Goal: Task Accomplishment & Management: Manage account settings

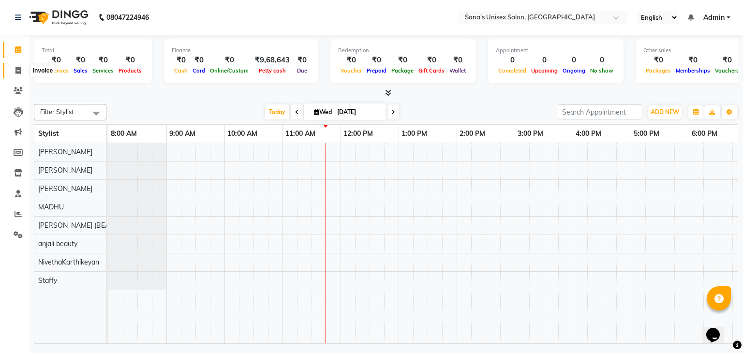
click at [15, 70] on span at bounding box center [18, 70] width 17 height 11
select select "6091"
select select "service"
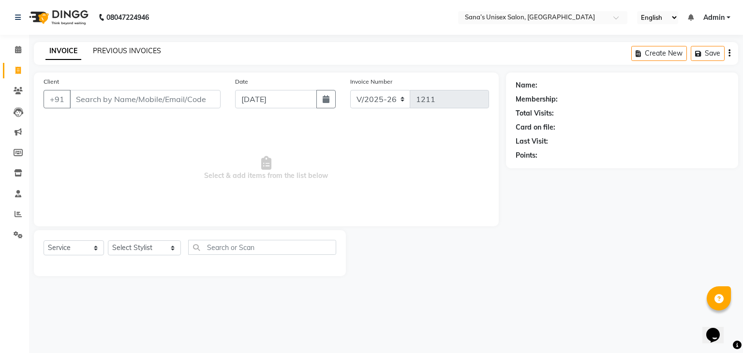
drag, startPoint x: 87, startPoint y: 51, endPoint x: 97, endPoint y: 51, distance: 9.7
click at [90, 51] on div "INVOICE PREVIOUS INVOICES" at bounding box center [97, 51] width 127 height 10
click at [112, 53] on link "PREVIOUS INVOICES" at bounding box center [127, 50] width 68 height 9
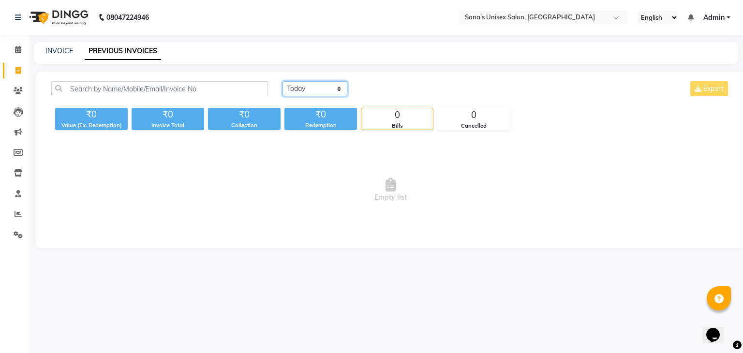
click at [305, 84] on select "Today Yesterday Custom Range" at bounding box center [315, 88] width 65 height 15
select select "range"
click at [283, 81] on select "Today Yesterday Custom Range" at bounding box center [315, 88] width 65 height 15
click at [390, 92] on input "[DATE]" at bounding box center [394, 89] width 68 height 14
select select "9"
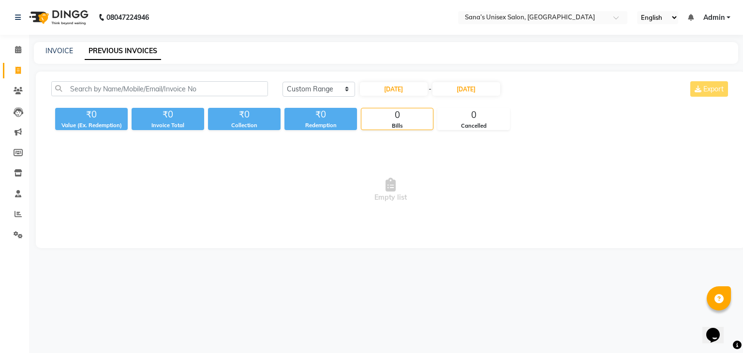
select select "2025"
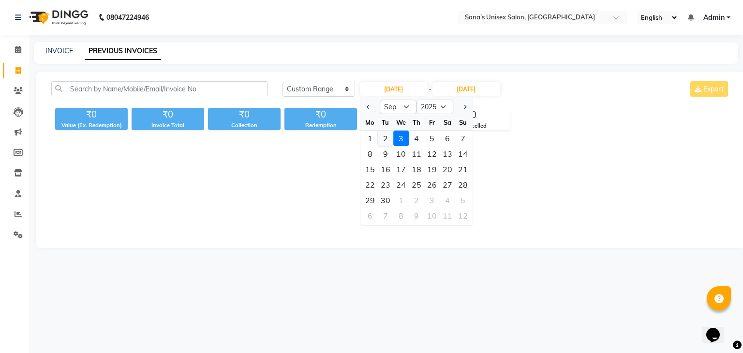
click at [379, 137] on div "2" at bounding box center [385, 138] width 15 height 15
type input "02-09-2025"
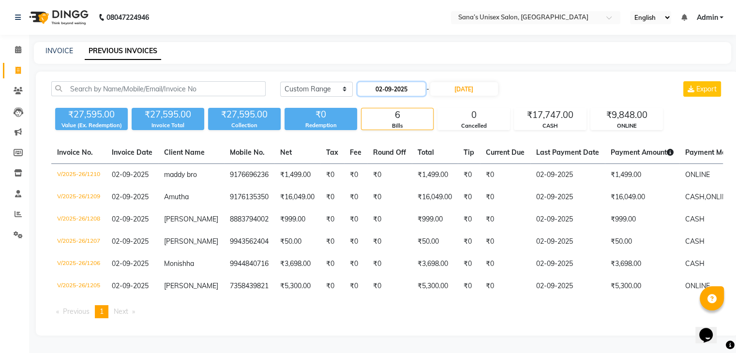
click at [394, 90] on input "02-09-2025" at bounding box center [392, 89] width 68 height 14
select select "9"
select select "2025"
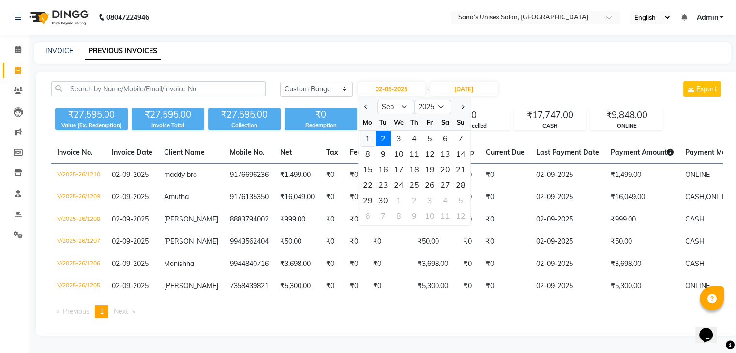
click at [372, 135] on div "1" at bounding box center [367, 138] width 15 height 15
type input "01-09-2025"
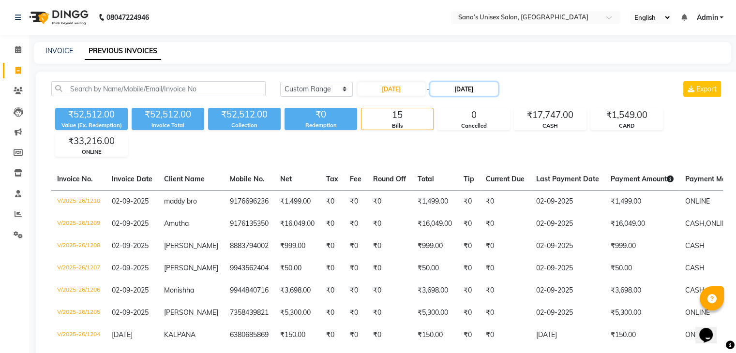
click at [440, 86] on input "[DATE]" at bounding box center [464, 89] width 68 height 14
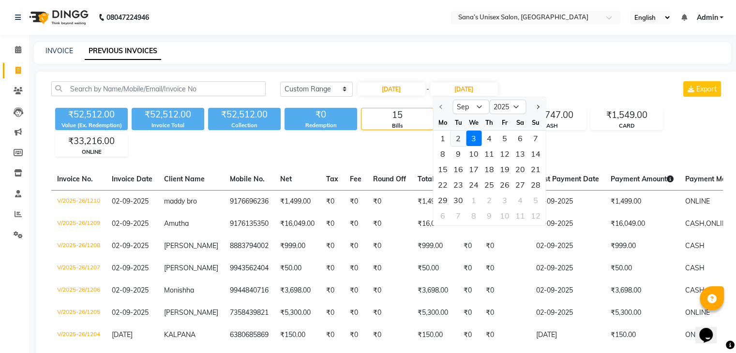
click at [457, 133] on div "2" at bounding box center [458, 138] width 15 height 15
type input "02-09-2025"
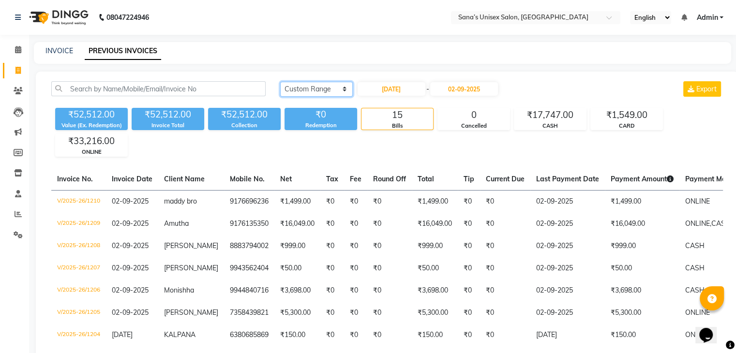
click at [328, 90] on select "Today Yesterday Custom Range" at bounding box center [316, 89] width 73 height 15
click at [280, 82] on select "Today Yesterday Custom Range" at bounding box center [316, 89] width 73 height 15
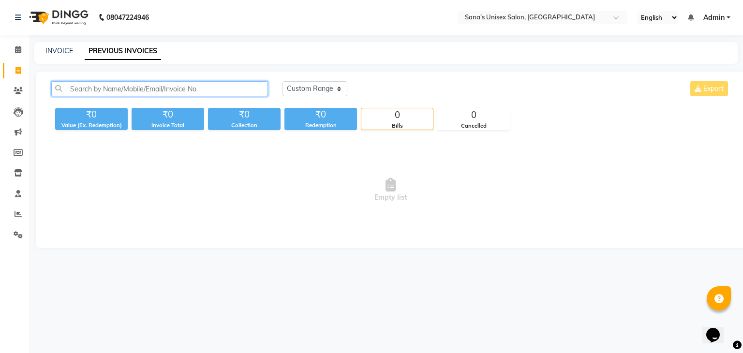
click at [97, 89] on input "text" at bounding box center [159, 88] width 217 height 15
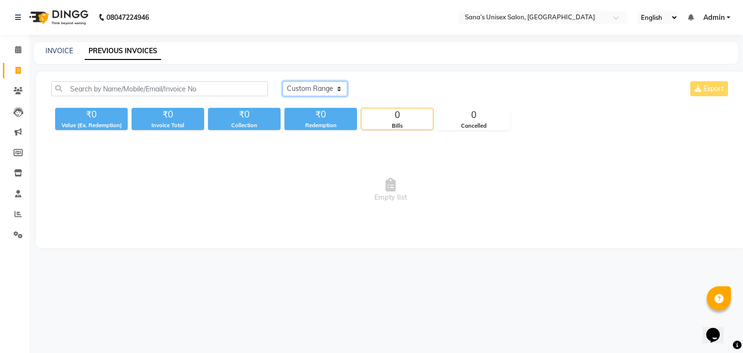
click at [300, 93] on select "Today Yesterday Custom Range" at bounding box center [315, 88] width 65 height 15
select select "range"
click at [283, 81] on select "Today Yesterday Custom Range" at bounding box center [315, 88] width 65 height 15
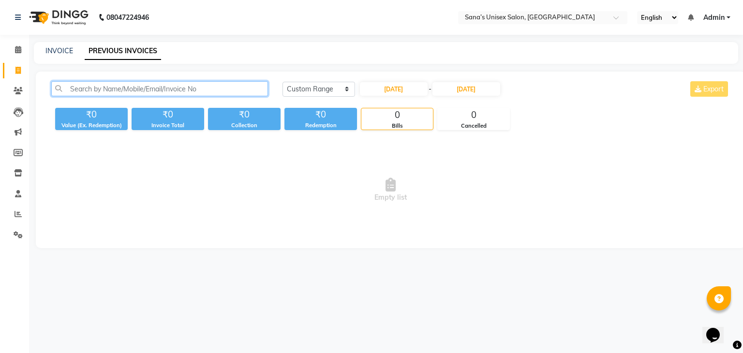
click at [252, 92] on input "text" at bounding box center [159, 88] width 217 height 15
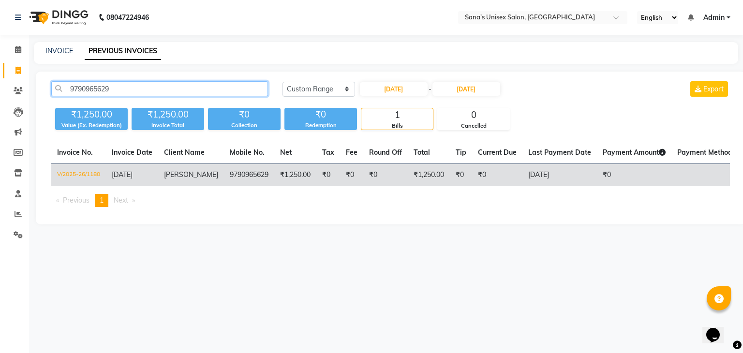
type input "9790965629"
click at [171, 179] on span "monisha" at bounding box center [191, 174] width 54 height 9
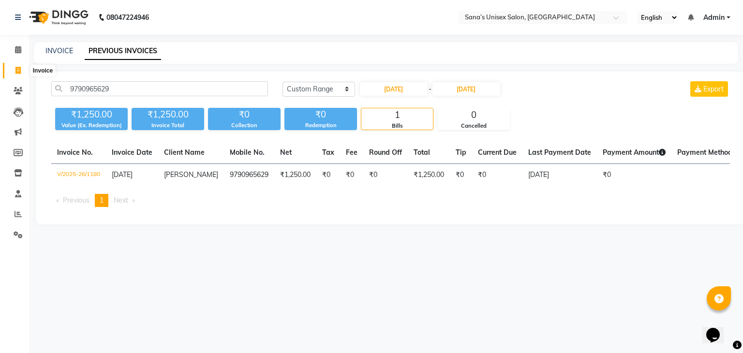
click at [16, 72] on icon at bounding box center [17, 70] width 5 height 7
select select "service"
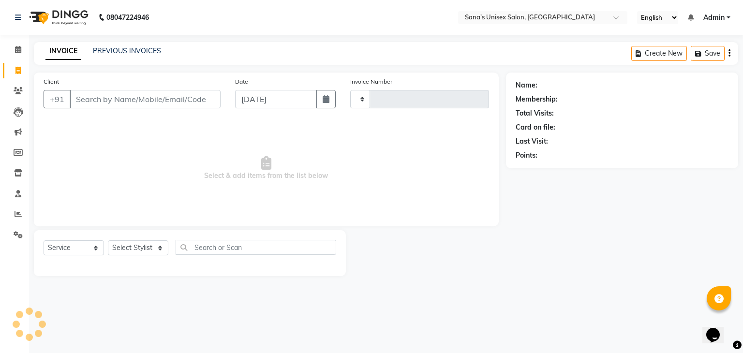
type input "1211"
select select "6091"
click at [141, 254] on select "Select Stylist" at bounding box center [138, 248] width 61 height 15
select select "47419"
click at [108, 241] on select "Select Stylist anjali beauty MADHU MUTHU MARI (BEAUTY THERAPIST) NANDHINI Nivet…" at bounding box center [144, 248] width 73 height 15
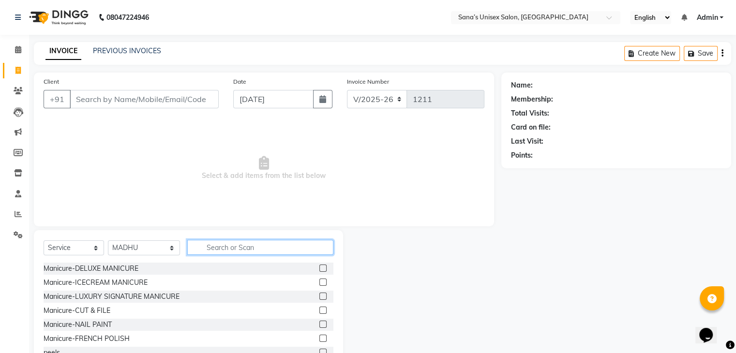
drag, startPoint x: 203, startPoint y: 253, endPoint x: 200, endPoint y: 242, distance: 11.5
click at [202, 252] on input "text" at bounding box center [260, 247] width 146 height 15
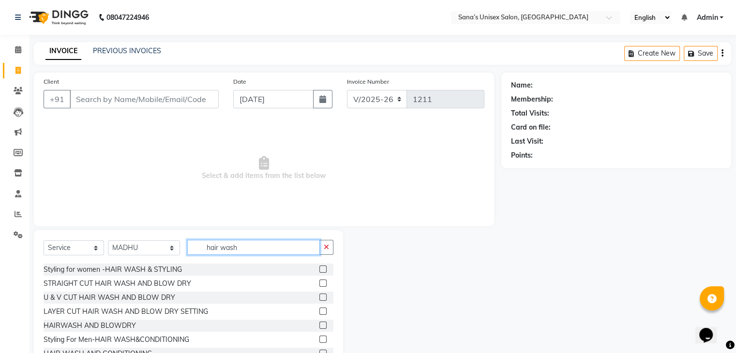
scroll to position [29, 0]
type input "hair wash"
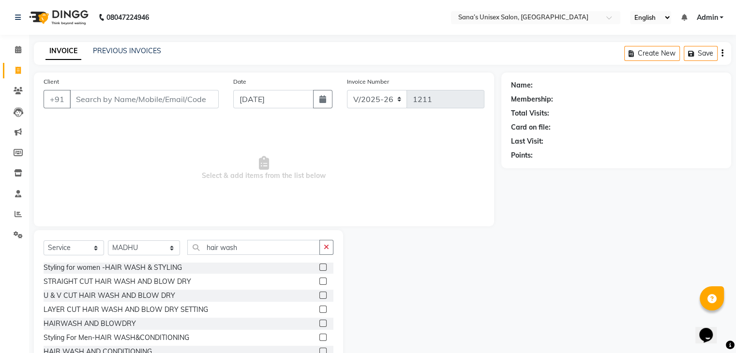
click at [319, 321] on label at bounding box center [322, 323] width 7 height 7
click at [319, 321] on input "checkbox" at bounding box center [322, 324] width 6 height 6
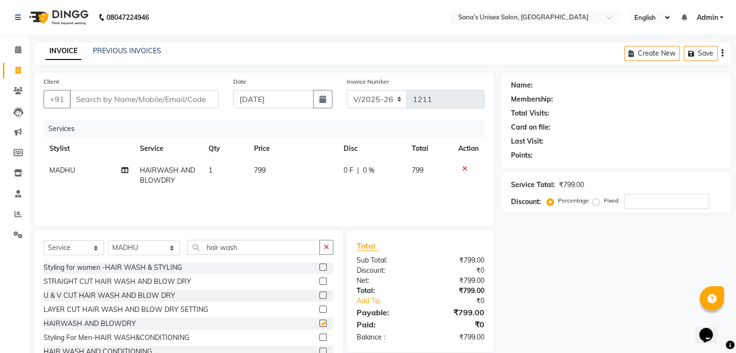
checkbox input "false"
click at [302, 181] on td "799" at bounding box center [293, 176] width 90 height 32
select select "47419"
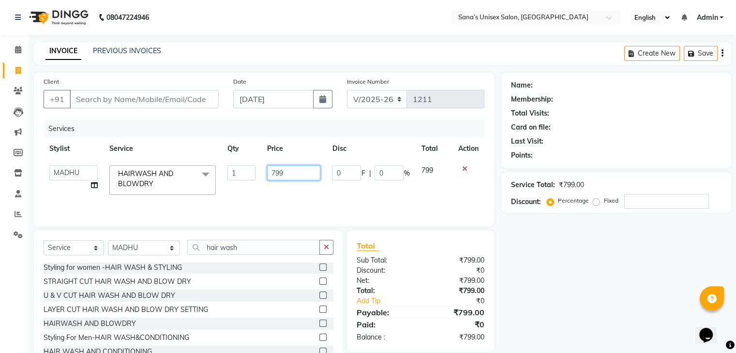
click at [308, 173] on input "799" at bounding box center [293, 173] width 53 height 15
click at [322, 246] on button "button" at bounding box center [326, 247] width 14 height 15
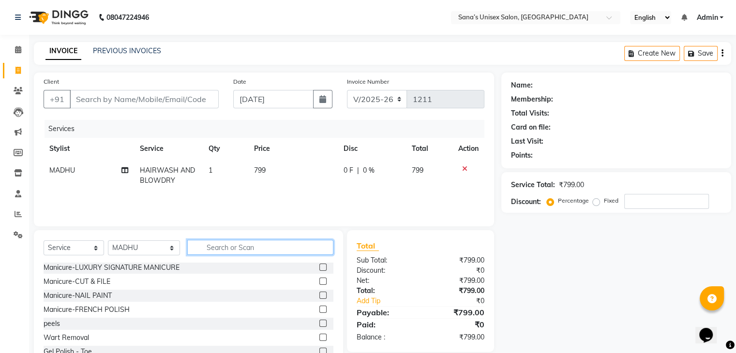
click at [282, 252] on input "text" at bounding box center [260, 247] width 146 height 15
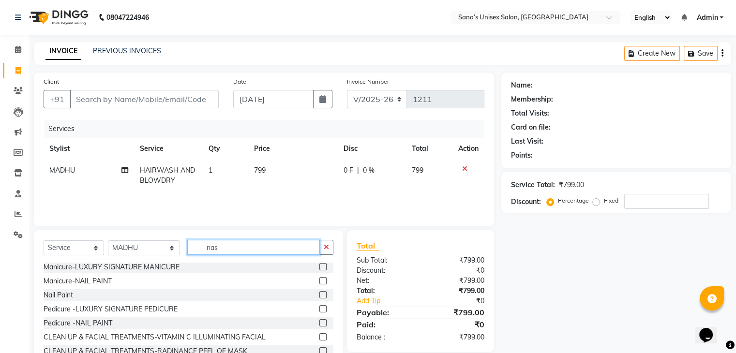
scroll to position [0, 0]
type input "n"
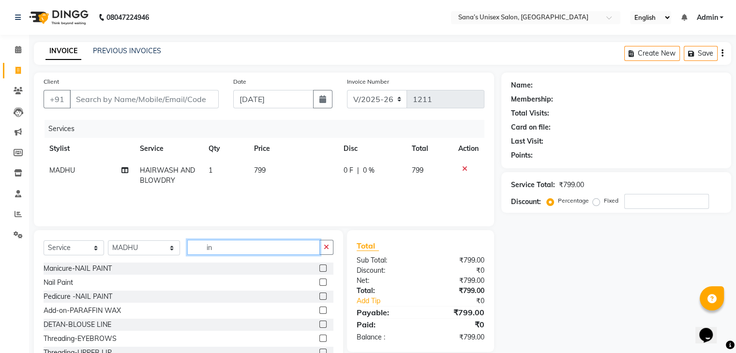
type input "i"
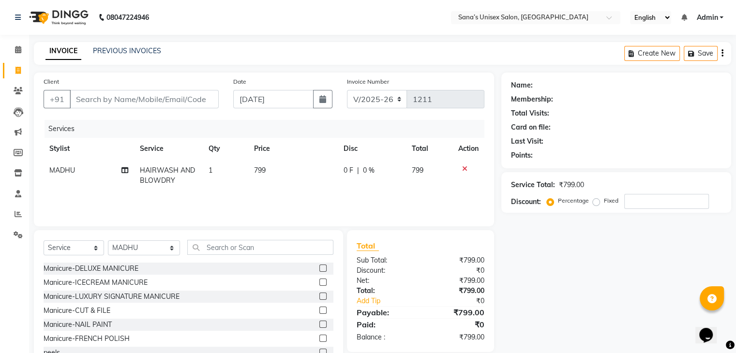
click at [236, 167] on td "1" at bounding box center [225, 176] width 45 height 32
select select "47419"
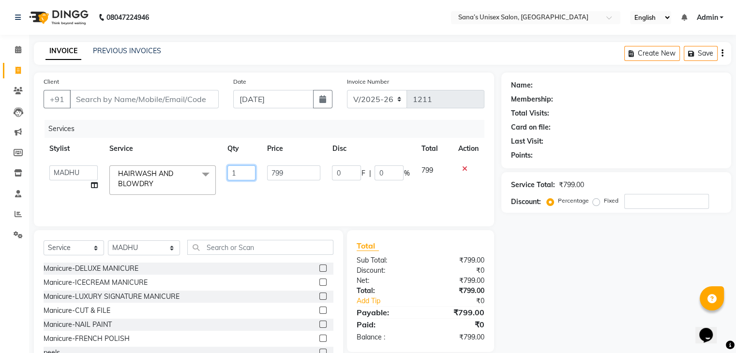
drag, startPoint x: 242, startPoint y: 174, endPoint x: 235, endPoint y: 183, distance: 11.7
click at [244, 175] on input "1" at bounding box center [241, 173] width 28 height 15
type input "2"
click at [421, 195] on div "Services Stylist Service Qty Price Disc Total Action anjali beauty MADHU MUTHU …" at bounding box center [264, 168] width 441 height 97
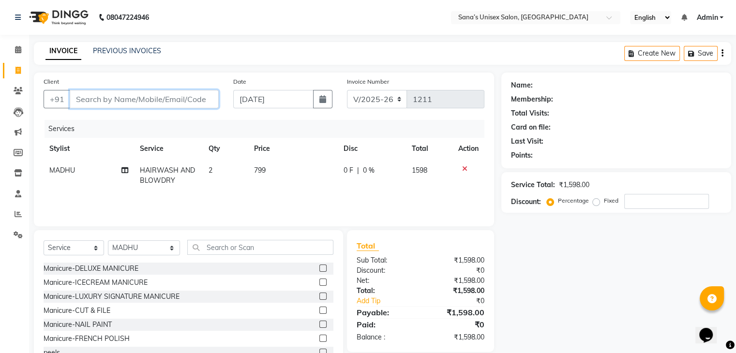
click at [145, 101] on input "Client" at bounding box center [144, 99] width 149 height 18
type input "7"
type input "0"
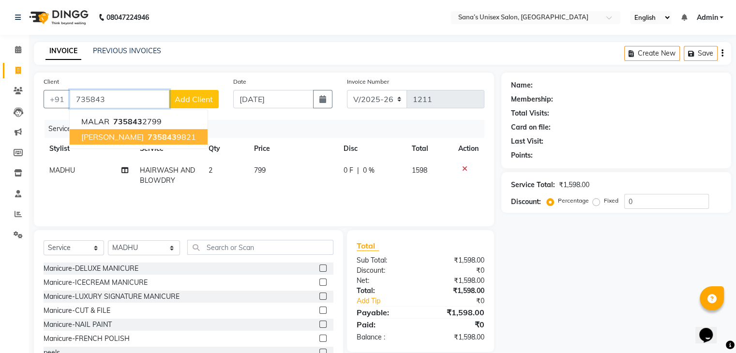
click at [148, 134] on span "735843" at bounding box center [162, 137] width 29 height 10
type input "7358439821"
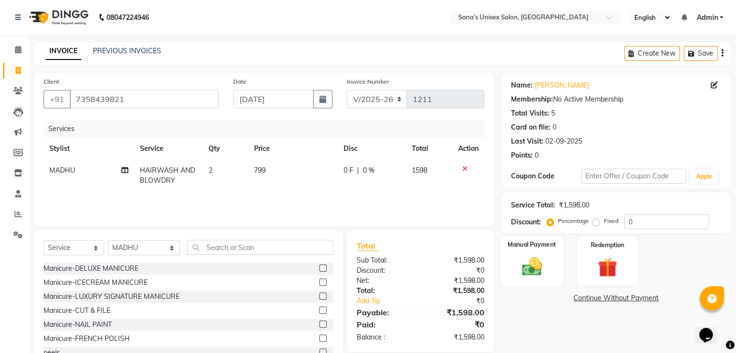
click at [554, 267] on div "Manual Payment" at bounding box center [531, 261] width 63 height 50
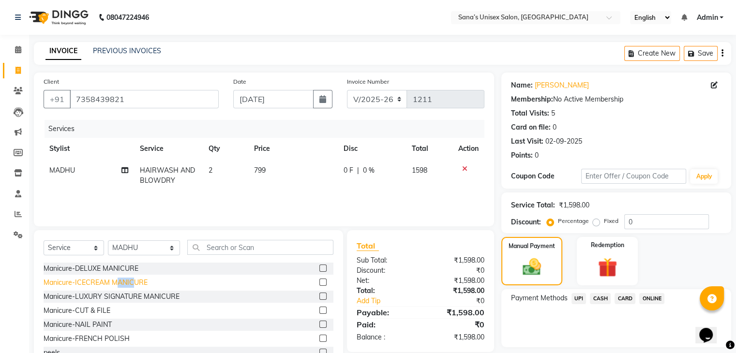
click at [118, 279] on div "Manicure-ICECREAM MANICURE" at bounding box center [96, 283] width 104 height 10
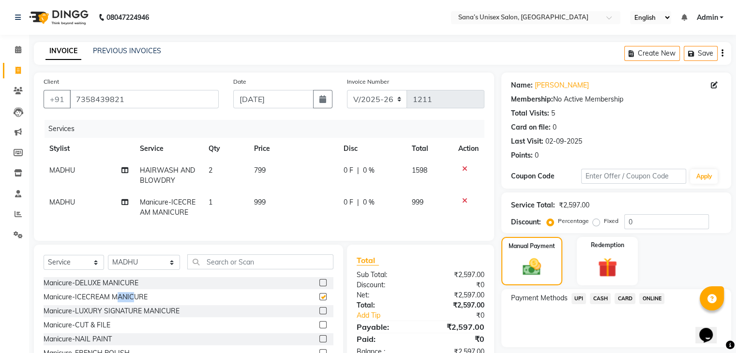
checkbox input "false"
click at [289, 214] on td "999" at bounding box center [293, 208] width 90 height 32
select select "47419"
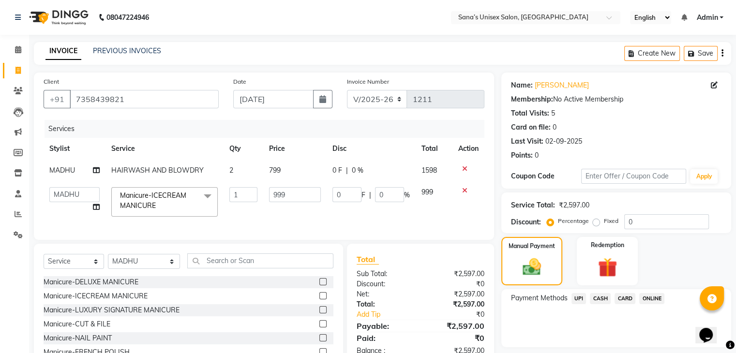
click at [462, 190] on icon at bounding box center [464, 190] width 5 height 7
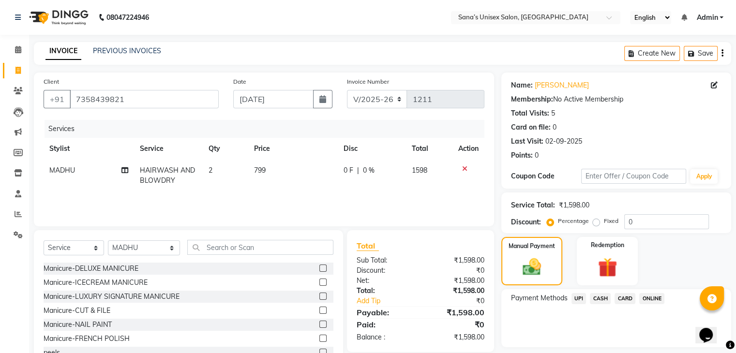
click at [647, 300] on span "ONLINE" at bounding box center [651, 298] width 25 height 11
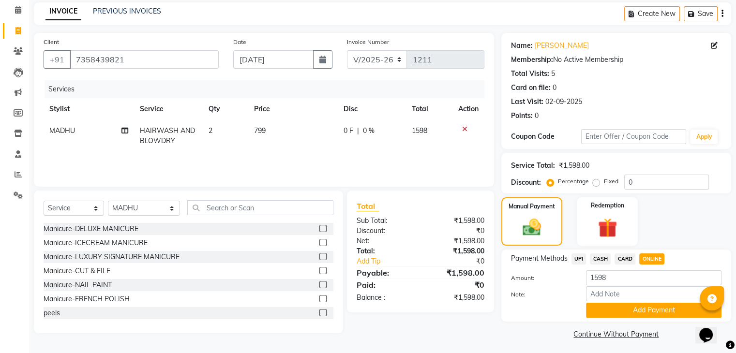
scroll to position [43, 0]
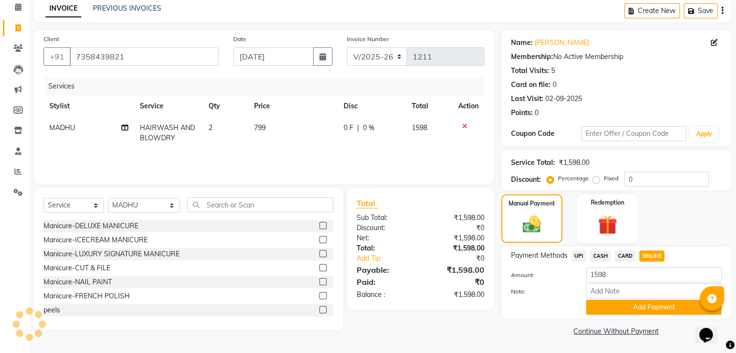
click at [596, 308] on button "Add Payment" at bounding box center [654, 307] width 136 height 15
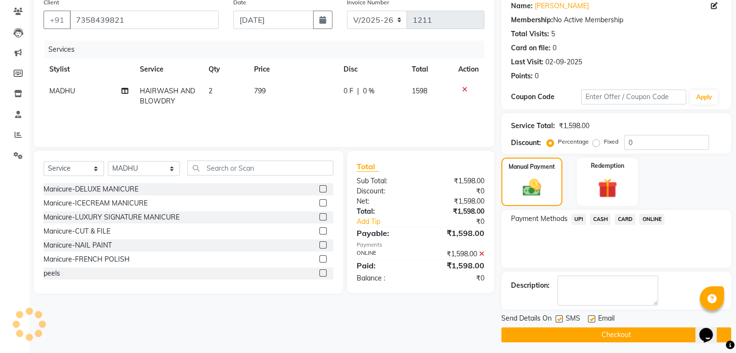
scroll to position [83, 0]
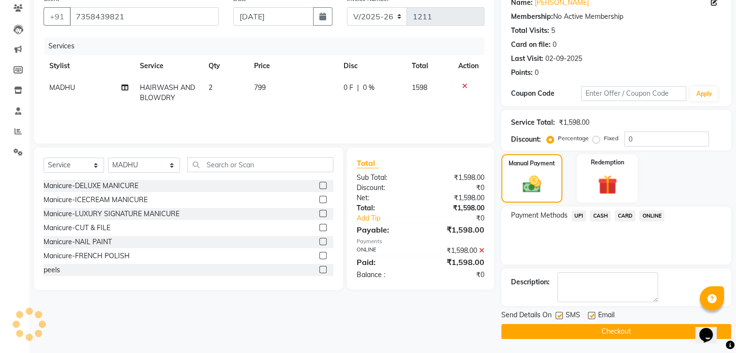
click at [583, 328] on button "Checkout" at bounding box center [616, 331] width 230 height 15
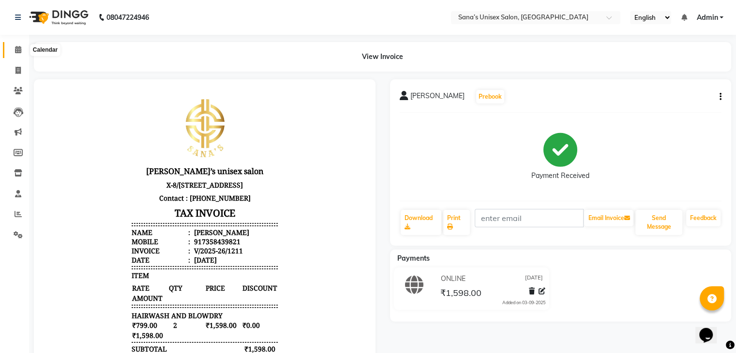
click at [21, 53] on span at bounding box center [18, 50] width 17 height 11
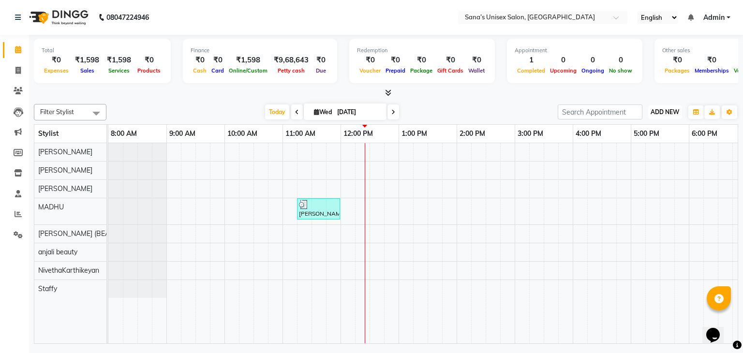
click at [676, 108] on span "ADD NEW" at bounding box center [665, 111] width 29 height 7
click at [629, 156] on link "Add Expense" at bounding box center [643, 155] width 76 height 13
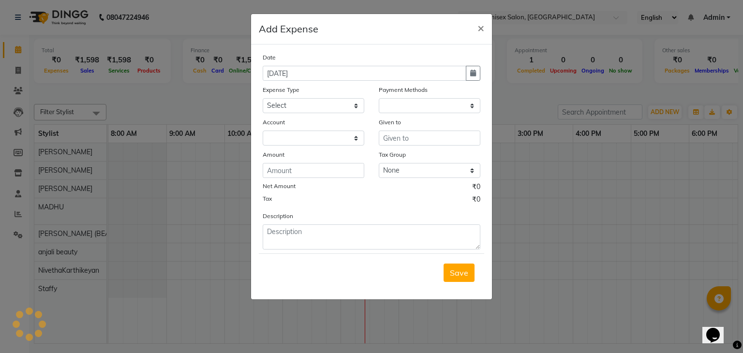
select select "1"
select select "5077"
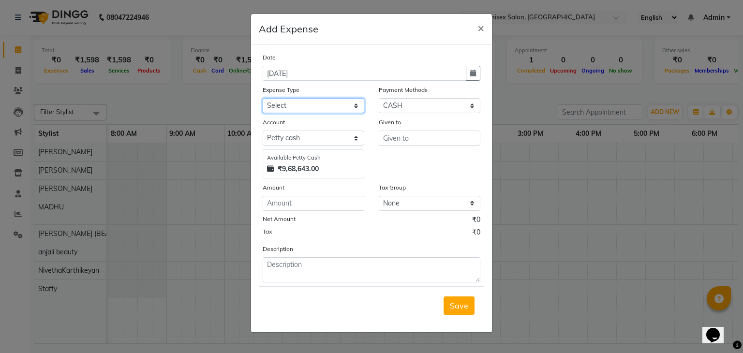
click at [279, 106] on select "Select Advance Salary Bank charges Car maintenance Cash transfer to bank Cash t…" at bounding box center [314, 105] width 102 height 15
select select "17"
click at [263, 99] on select "Select Advance Salary Bank charges Car maintenance Cash transfer to bank Cash t…" at bounding box center [314, 105] width 102 height 15
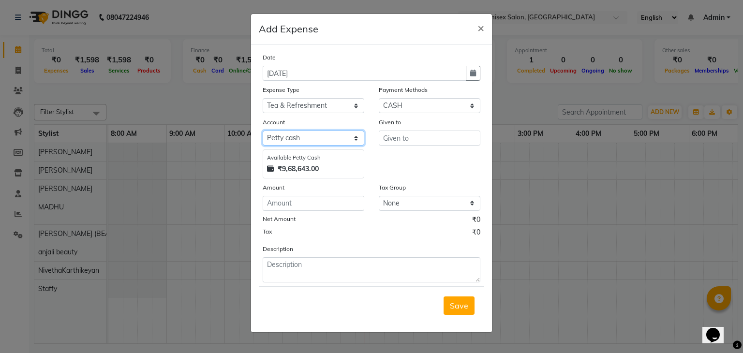
click at [317, 142] on select "Select Petty cash Default account" at bounding box center [314, 138] width 102 height 15
click at [263, 132] on select "Select Petty cash Default account" at bounding box center [314, 138] width 102 height 15
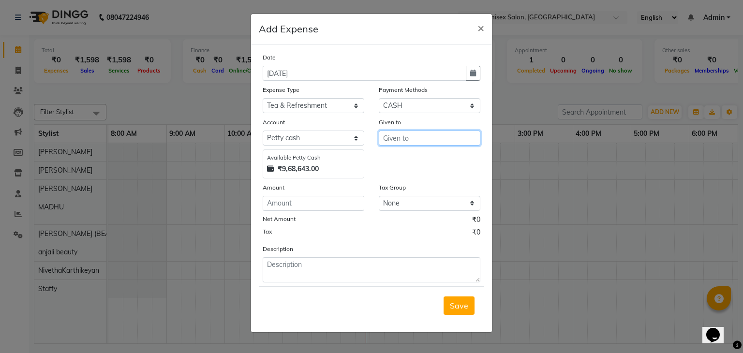
click at [389, 137] on input "text" at bounding box center [430, 138] width 102 height 15
click at [445, 177] on ngb-highlight "Ni vethaKarthikeyan" at bounding box center [427, 175] width 73 height 10
type input "NivethaKarthikeyan"
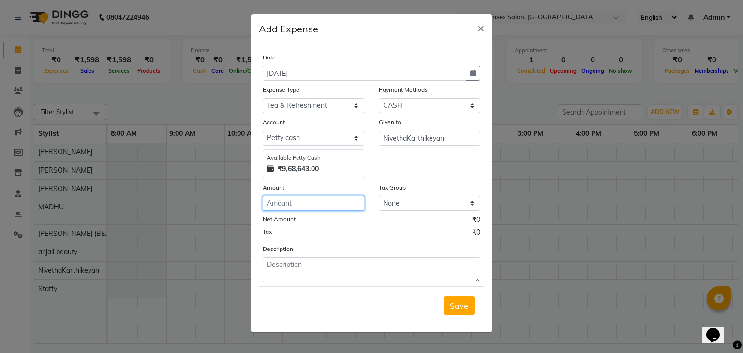
click at [322, 205] on input "number" at bounding box center [314, 203] width 102 height 15
type input "49"
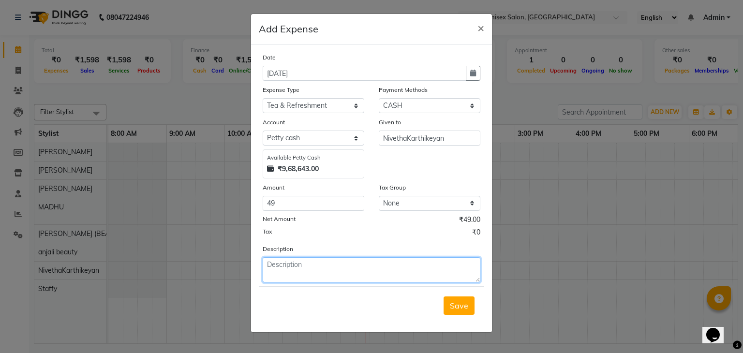
click at [392, 273] on textarea at bounding box center [372, 269] width 218 height 25
type textarea "Milk 24*2=48"
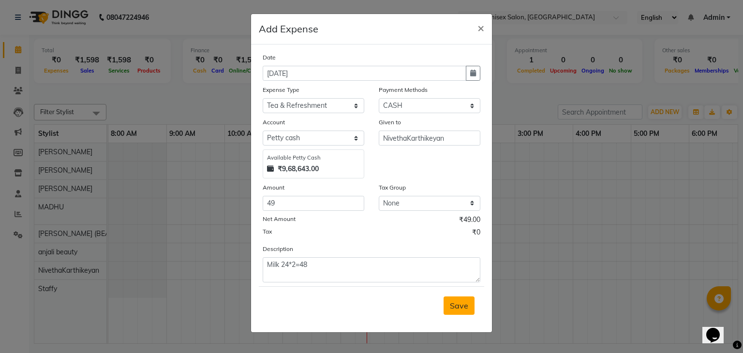
click at [463, 308] on span "Save" at bounding box center [459, 306] width 18 height 10
click at [463, 308] on div "Save" at bounding box center [372, 306] width 226 height 38
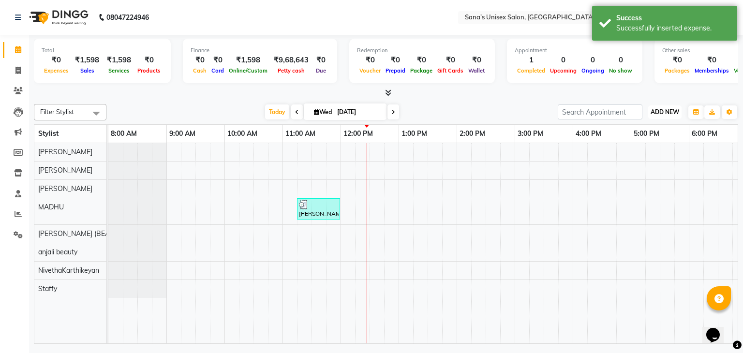
click at [654, 115] on button "ADD NEW Toggle Dropdown" at bounding box center [665, 113] width 33 height 14
click at [636, 165] on link "Add Attendance" at bounding box center [643, 168] width 76 height 13
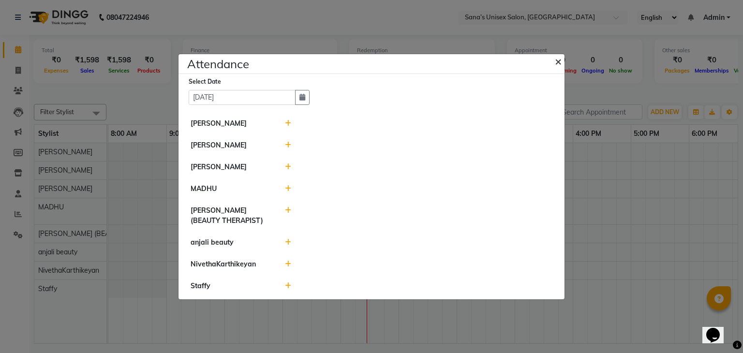
click at [557, 60] on span "×" at bounding box center [558, 61] width 7 height 15
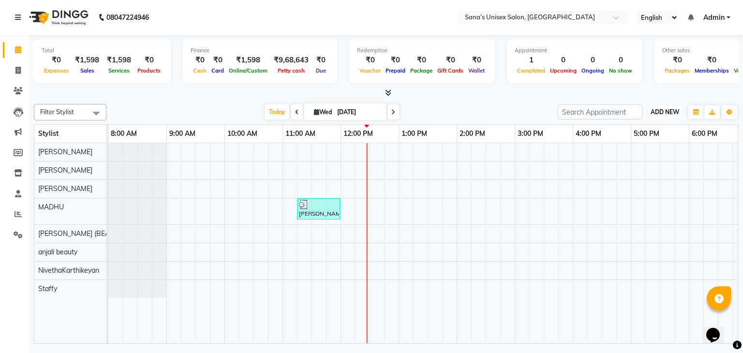
click at [668, 110] on span "ADD NEW" at bounding box center [665, 111] width 29 height 7
click at [642, 169] on link "Add Attendance" at bounding box center [643, 168] width 76 height 13
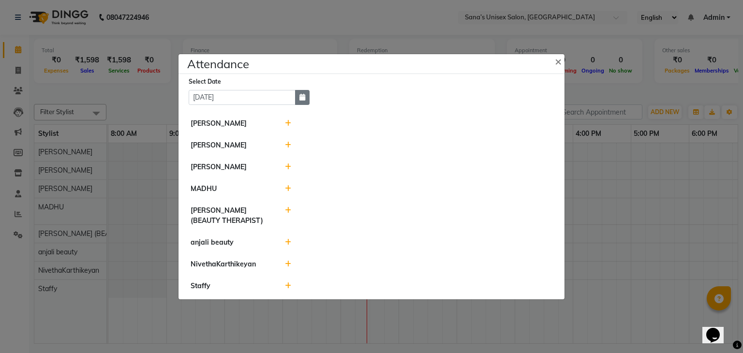
click at [306, 98] on button "button" at bounding box center [302, 97] width 15 height 15
select select "9"
select select "2025"
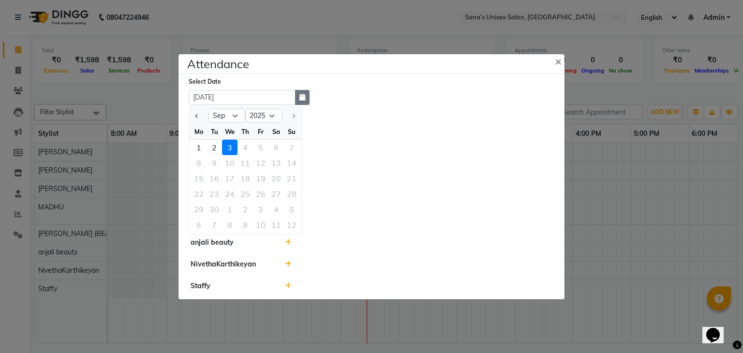
click at [307, 98] on button "button" at bounding box center [302, 97] width 15 height 15
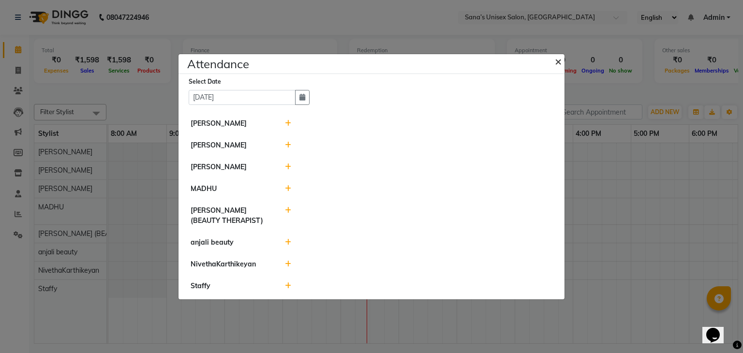
click at [560, 60] on span "×" at bounding box center [558, 61] width 7 height 15
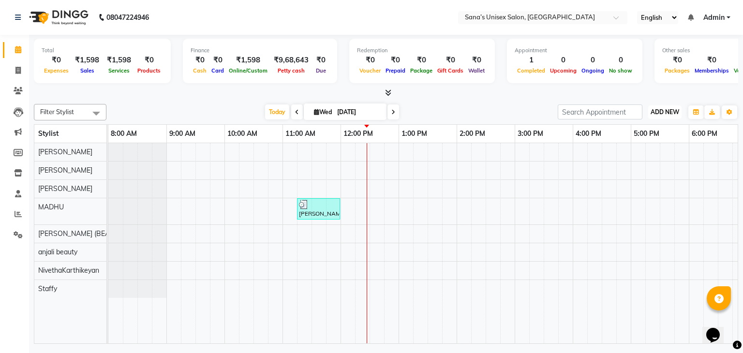
click at [664, 108] on span "ADD NEW" at bounding box center [665, 111] width 29 height 7
click at [644, 153] on link "Add Expense" at bounding box center [643, 155] width 76 height 13
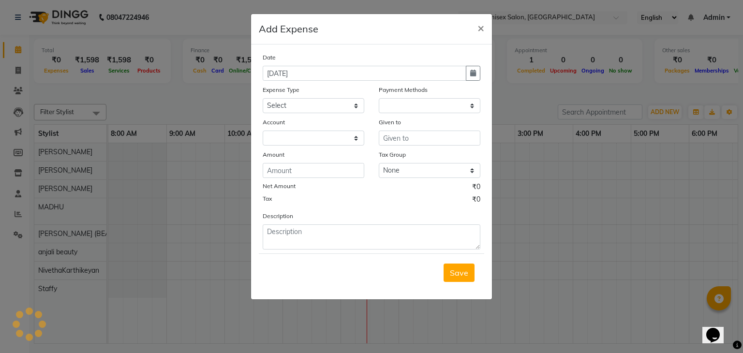
select select "1"
select select "5077"
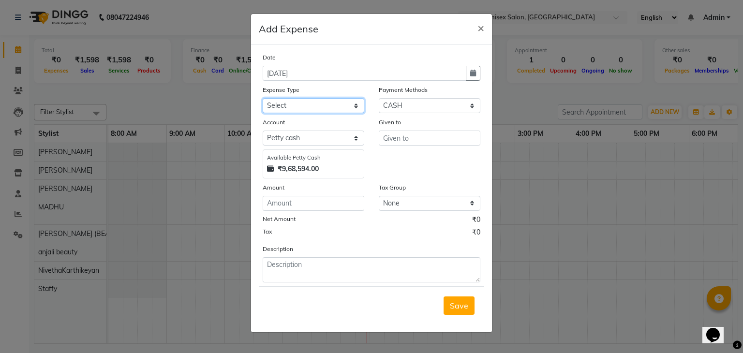
click at [279, 109] on select "Select Advance Salary Bank charges Car maintenance Cash transfer to bank Cash t…" at bounding box center [314, 105] width 102 height 15
select select "8"
click at [263, 99] on select "Select Advance Salary Bank charges Car maintenance Cash transfer to bank Cash t…" at bounding box center [314, 105] width 102 height 15
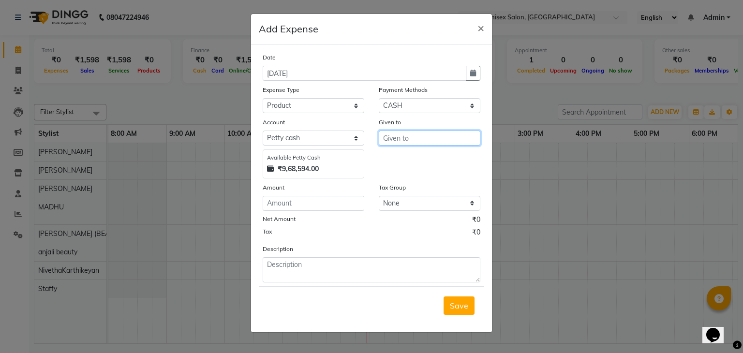
click at [410, 142] on input "text" at bounding box center [430, 138] width 102 height 15
click at [427, 164] on ngb-highlight "SANJI THA" at bounding box center [410, 159] width 38 height 10
type input "[PERSON_NAME]"
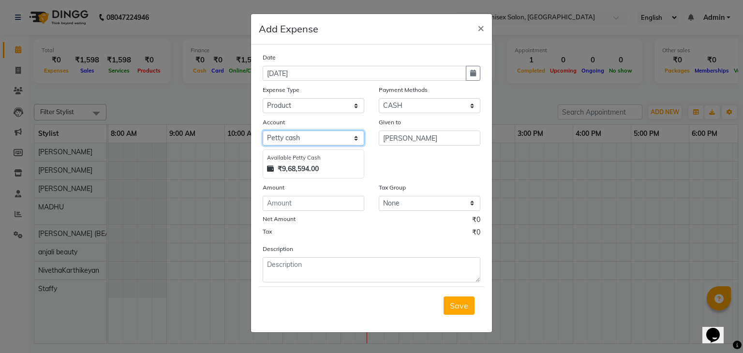
click at [335, 144] on select "Select Petty cash Default account" at bounding box center [314, 138] width 102 height 15
select select "5078"
click at [263, 132] on select "Select Petty cash Default account" at bounding box center [314, 138] width 102 height 15
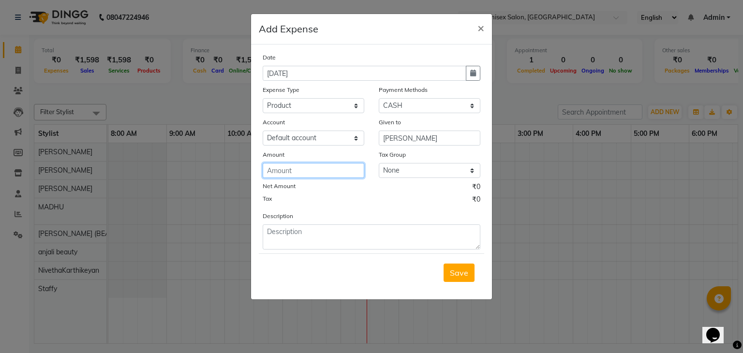
click at [313, 174] on input "number" at bounding box center [314, 170] width 102 height 15
type input "960"
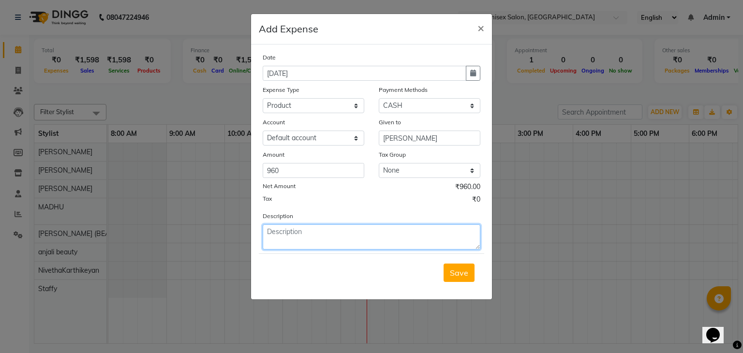
click at [361, 243] on textarea at bounding box center [372, 237] width 218 height 25
type textarea "D"
type textarea "Aloevera gel & Sunscreen"
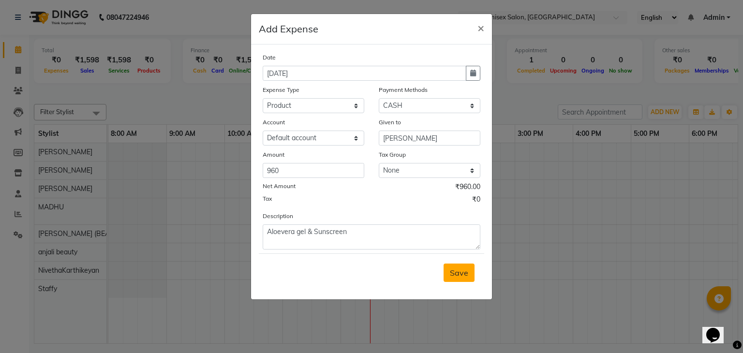
click at [465, 275] on span "Save" at bounding box center [459, 273] width 18 height 10
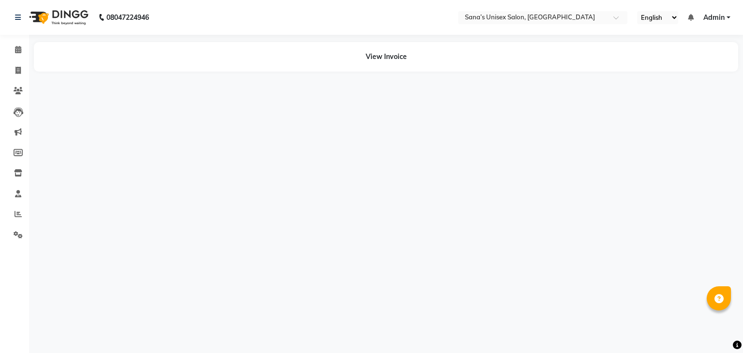
select select "en"
